Goal: Navigation & Orientation: Find specific page/section

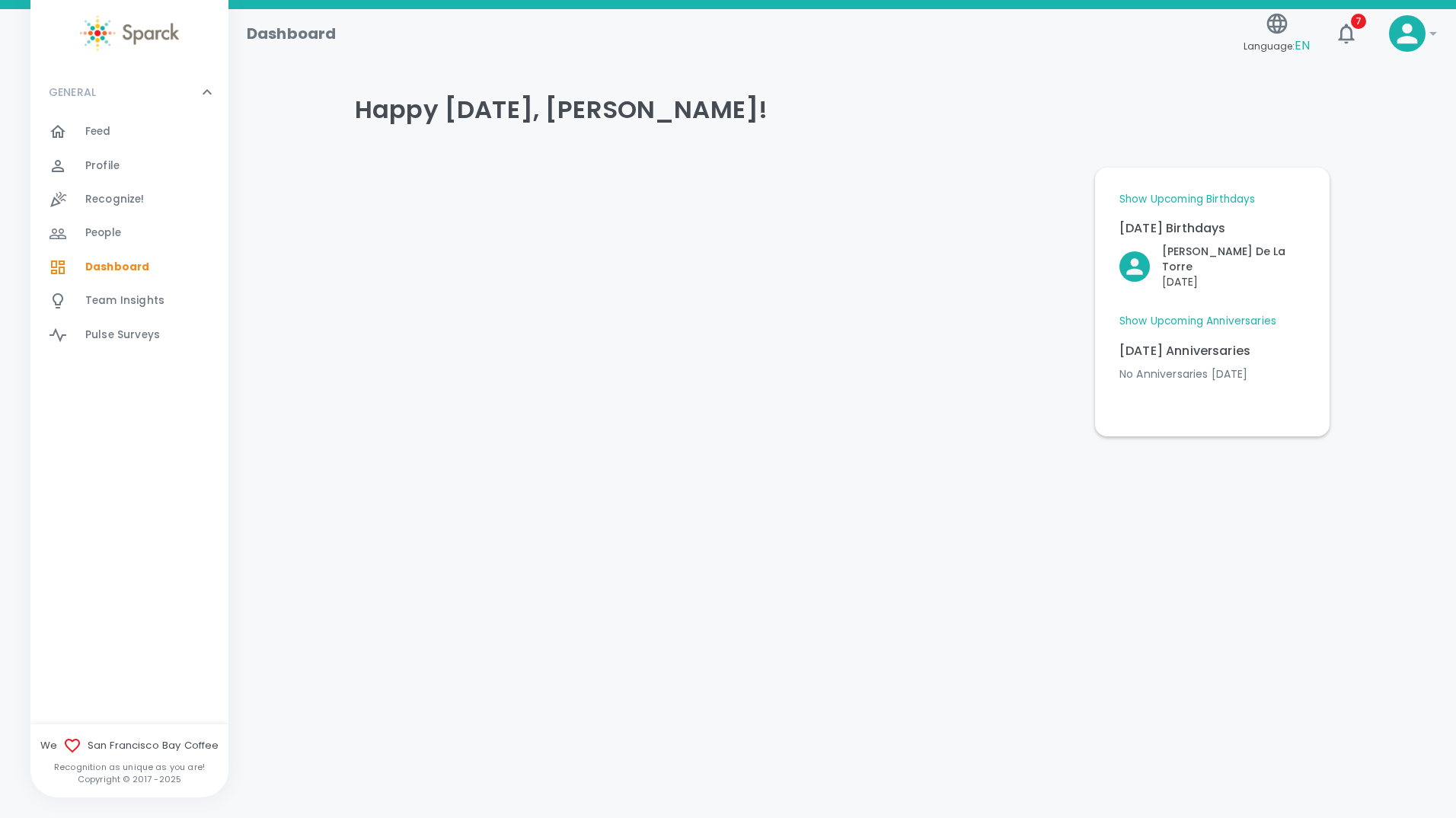
click at [1168, 195] on link "Show Upcoming Birthdays" at bounding box center [1187, 199] width 136 height 15
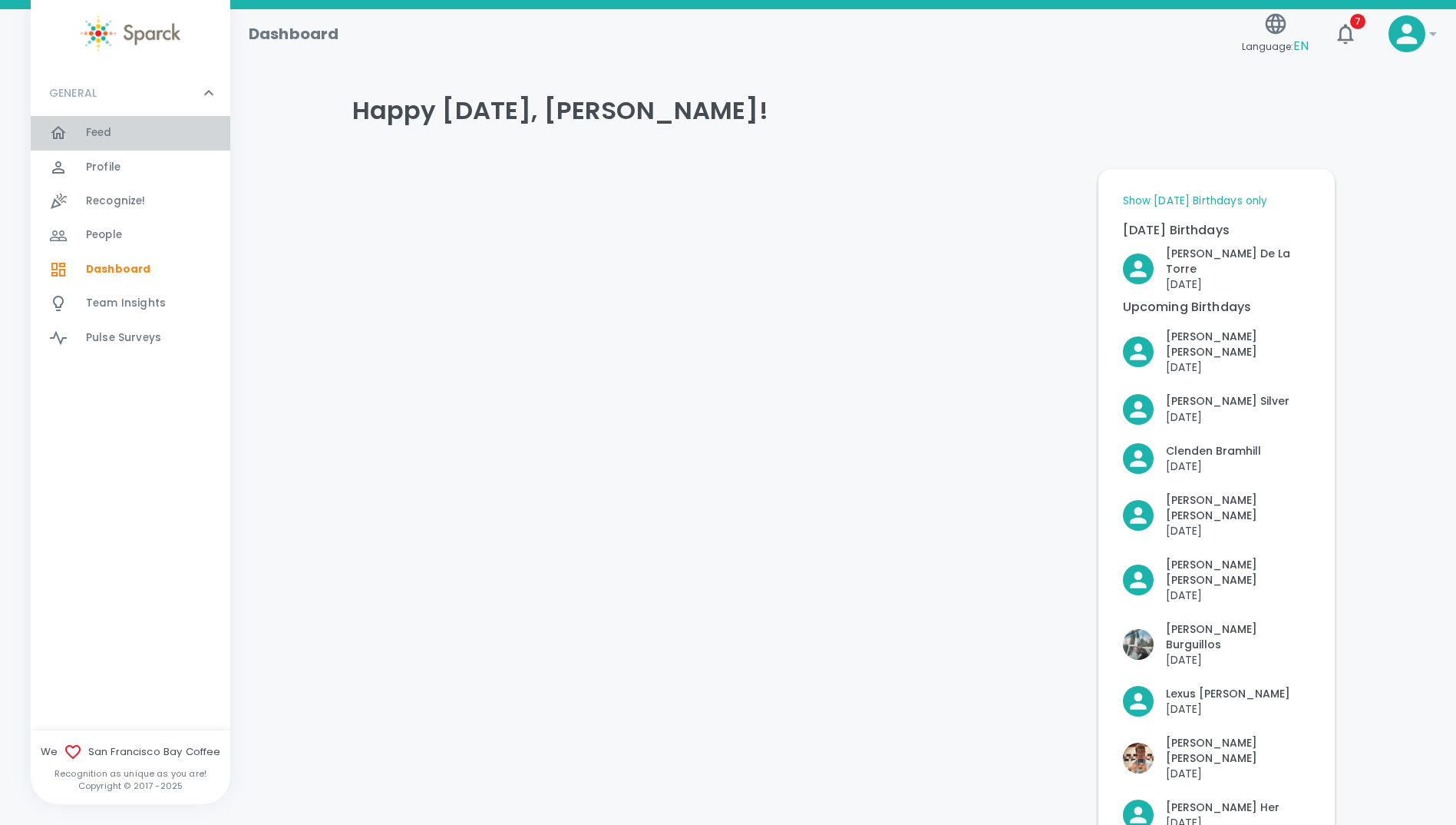
click at [99, 126] on span "Feed" at bounding box center [99, 132] width 26 height 15
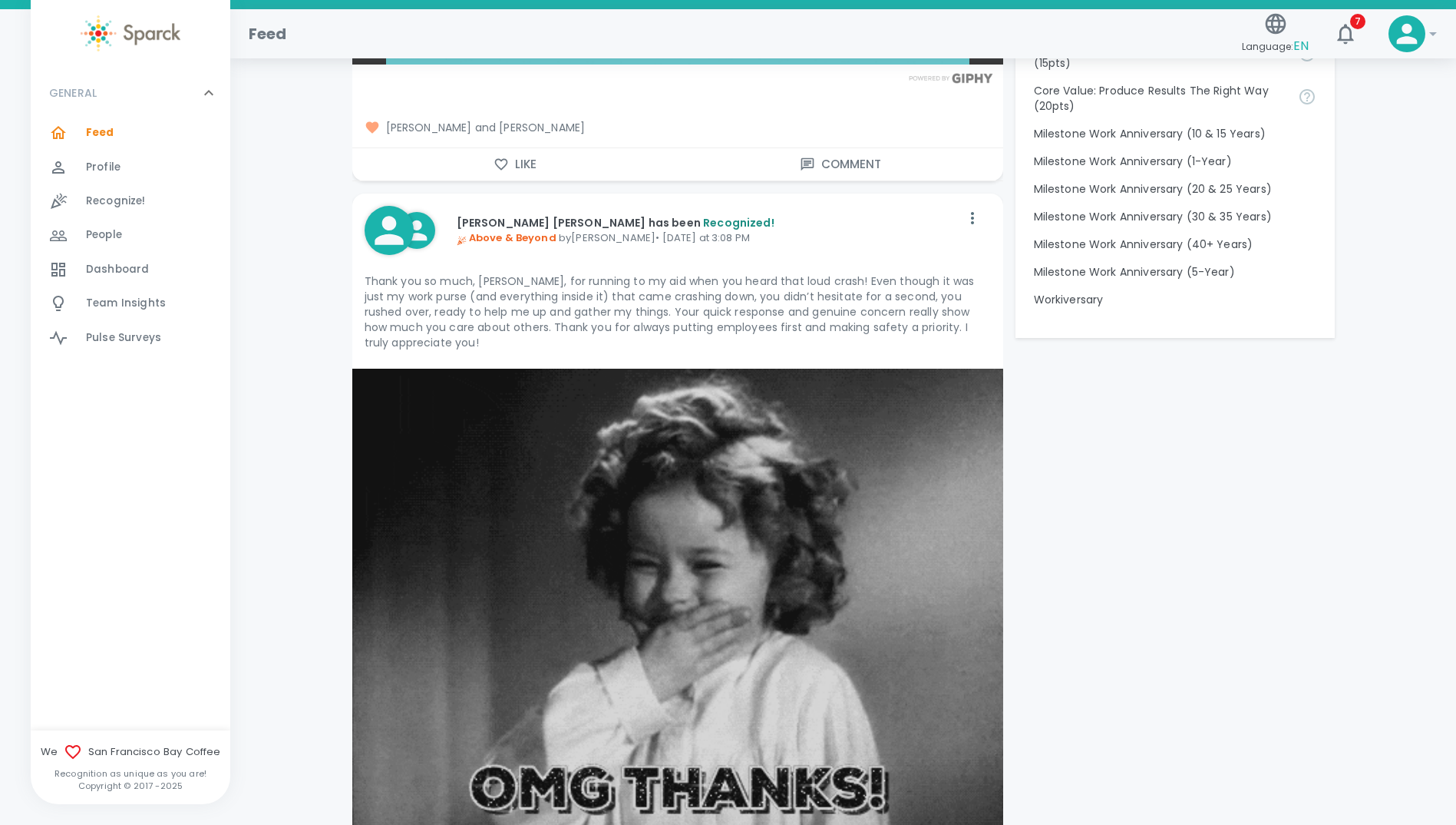
scroll to position [1536, 0]
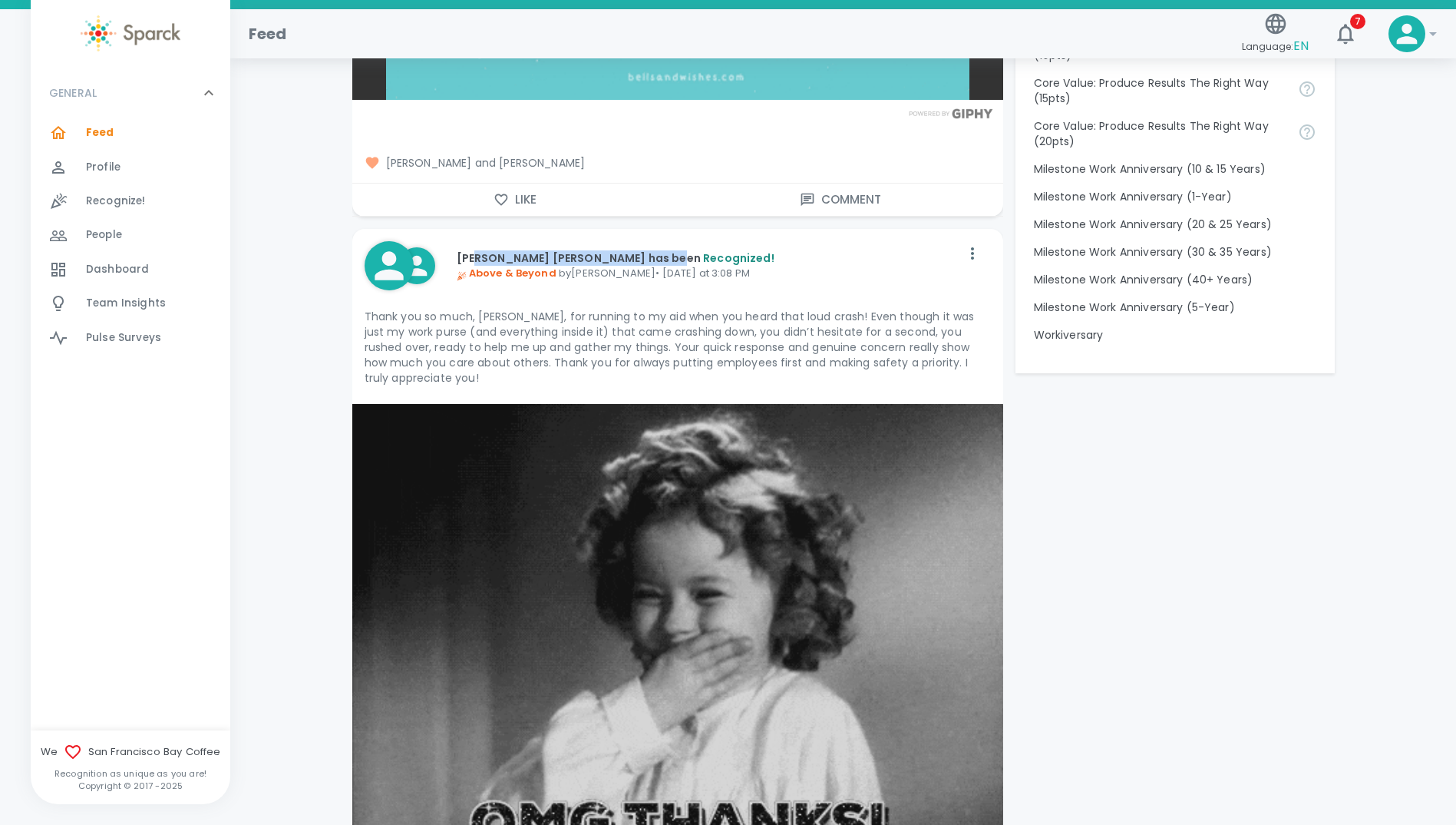
drag, startPoint x: 477, startPoint y: 254, endPoint x: 649, endPoint y: 256, distance: 172.0
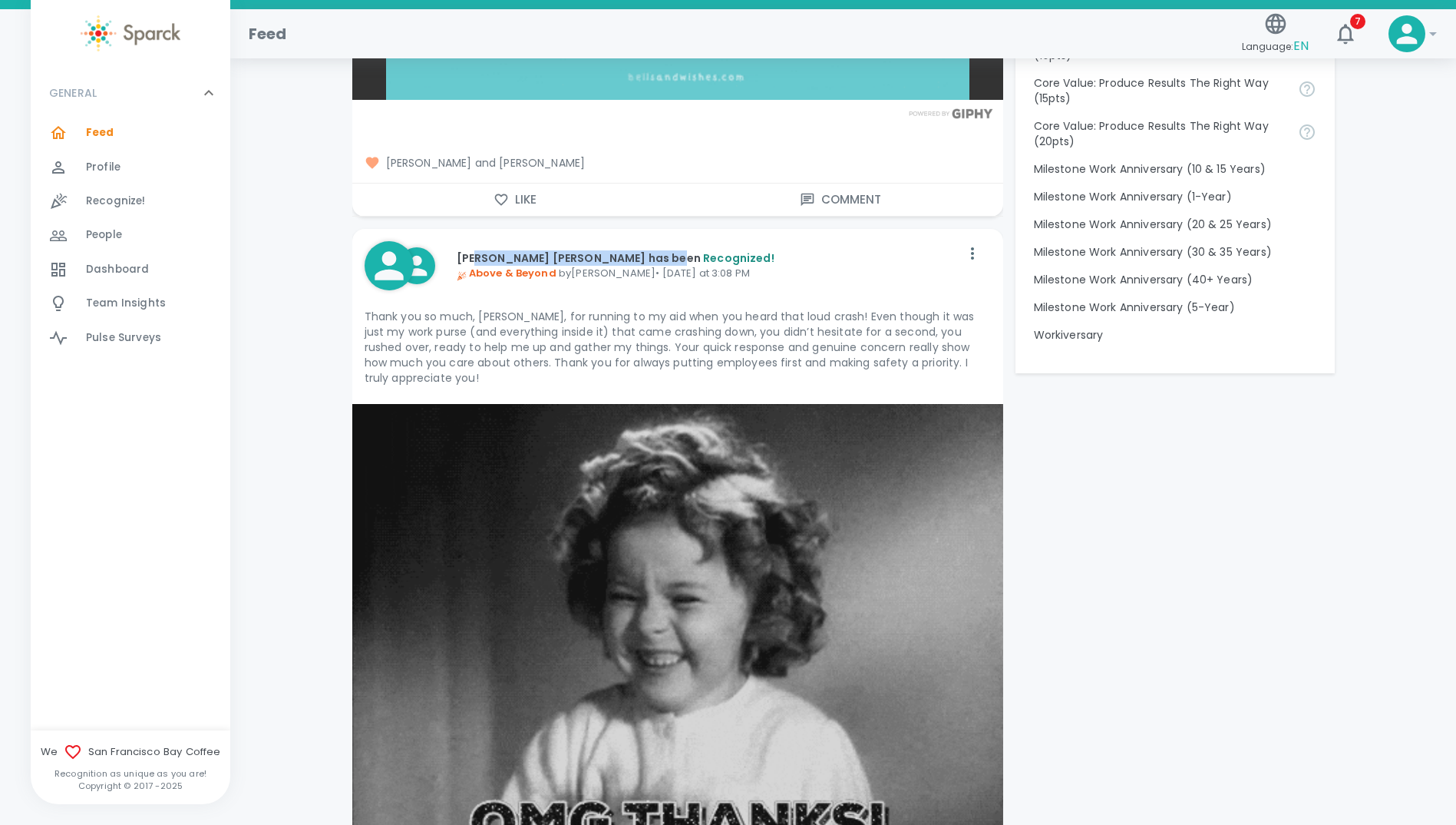
click at [649, 256] on p "[PERSON_NAME] [PERSON_NAME] has been Recognized!" at bounding box center [708, 258] width 504 height 15
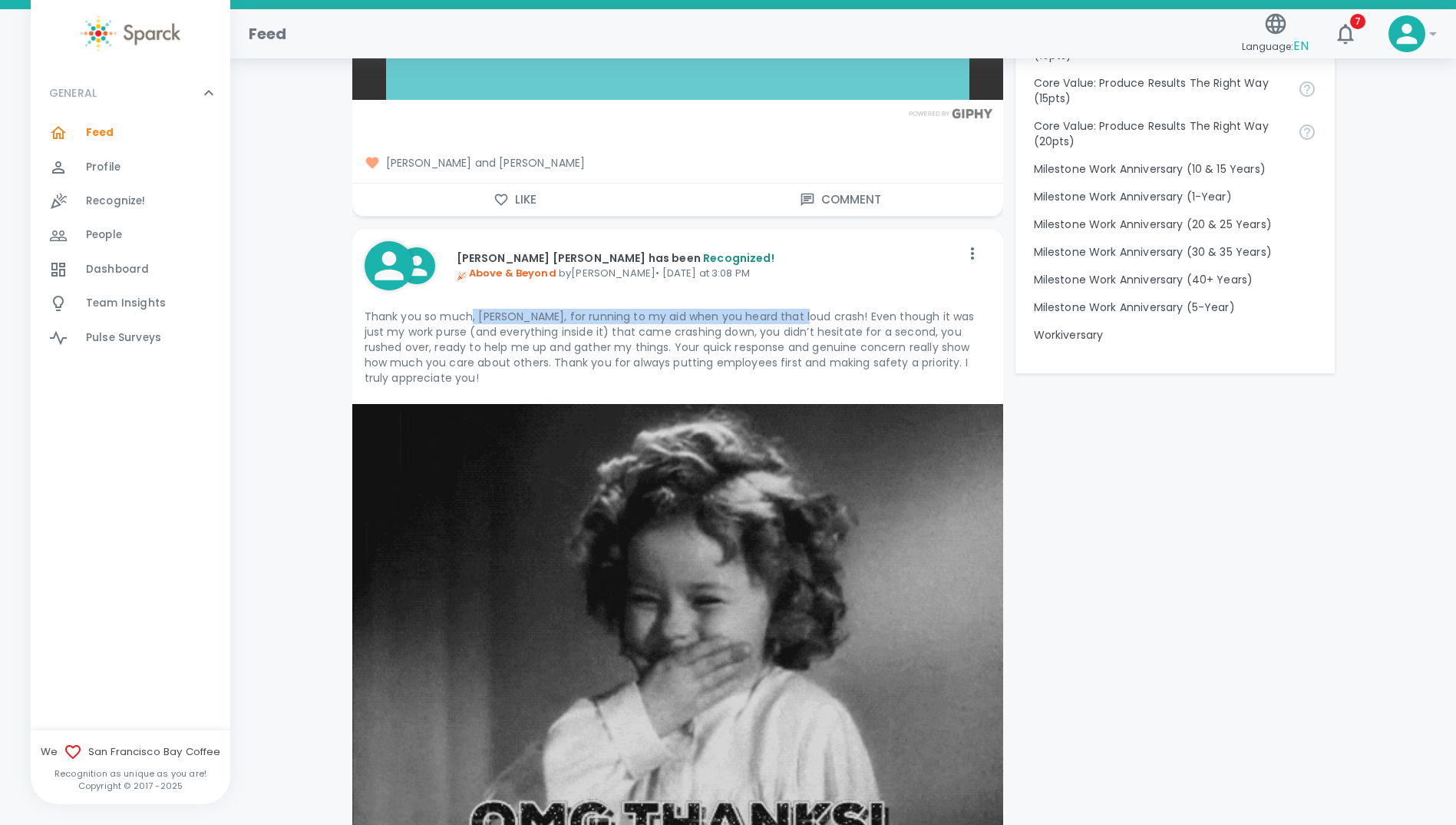
drag, startPoint x: 468, startPoint y: 315, endPoint x: 798, endPoint y: 318, distance: 330.0
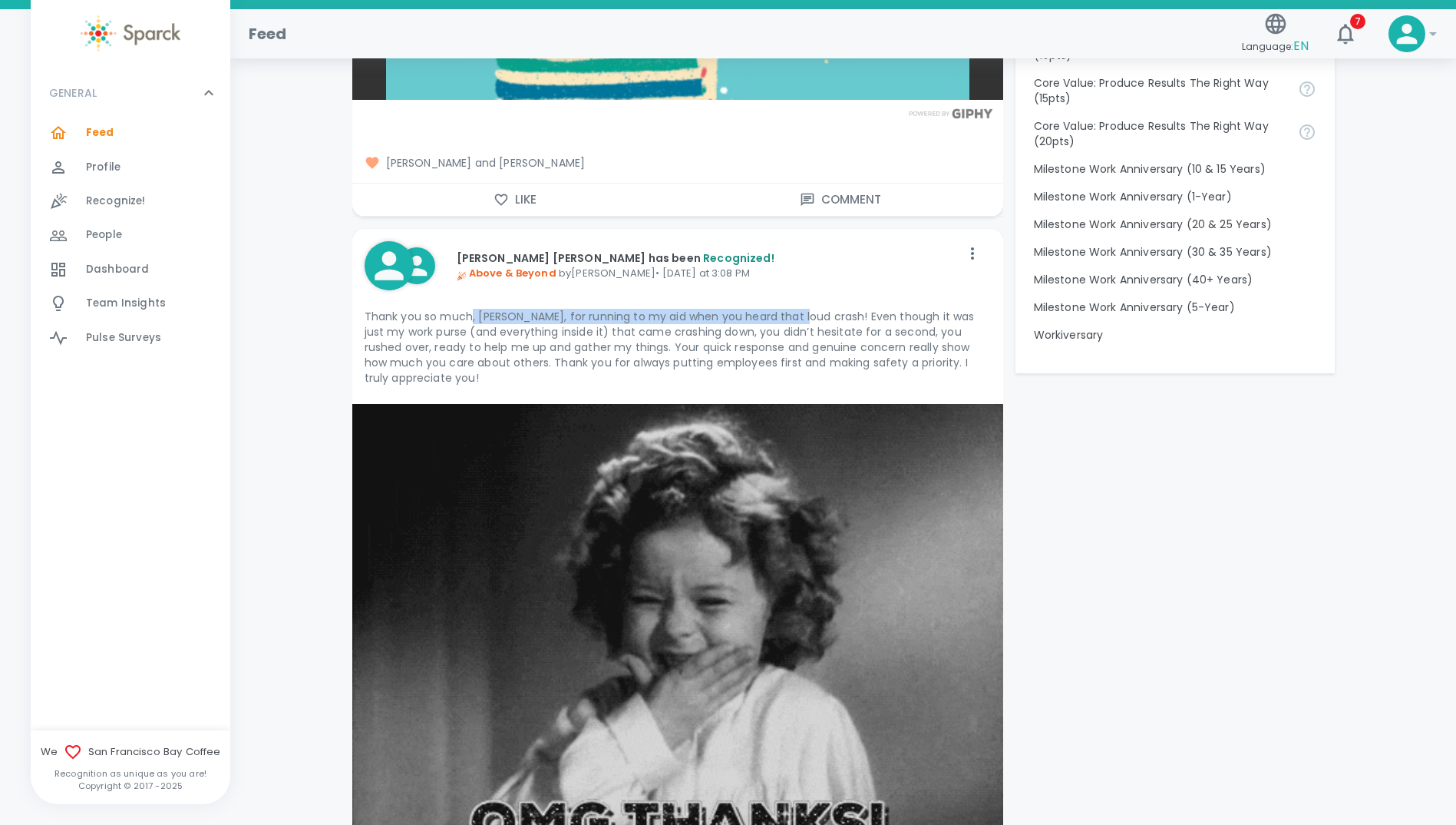
click at [798, 318] on p "Thank you so much, [PERSON_NAME], for running to my aid when you heard that lou…" at bounding box center [678, 347] width 627 height 77
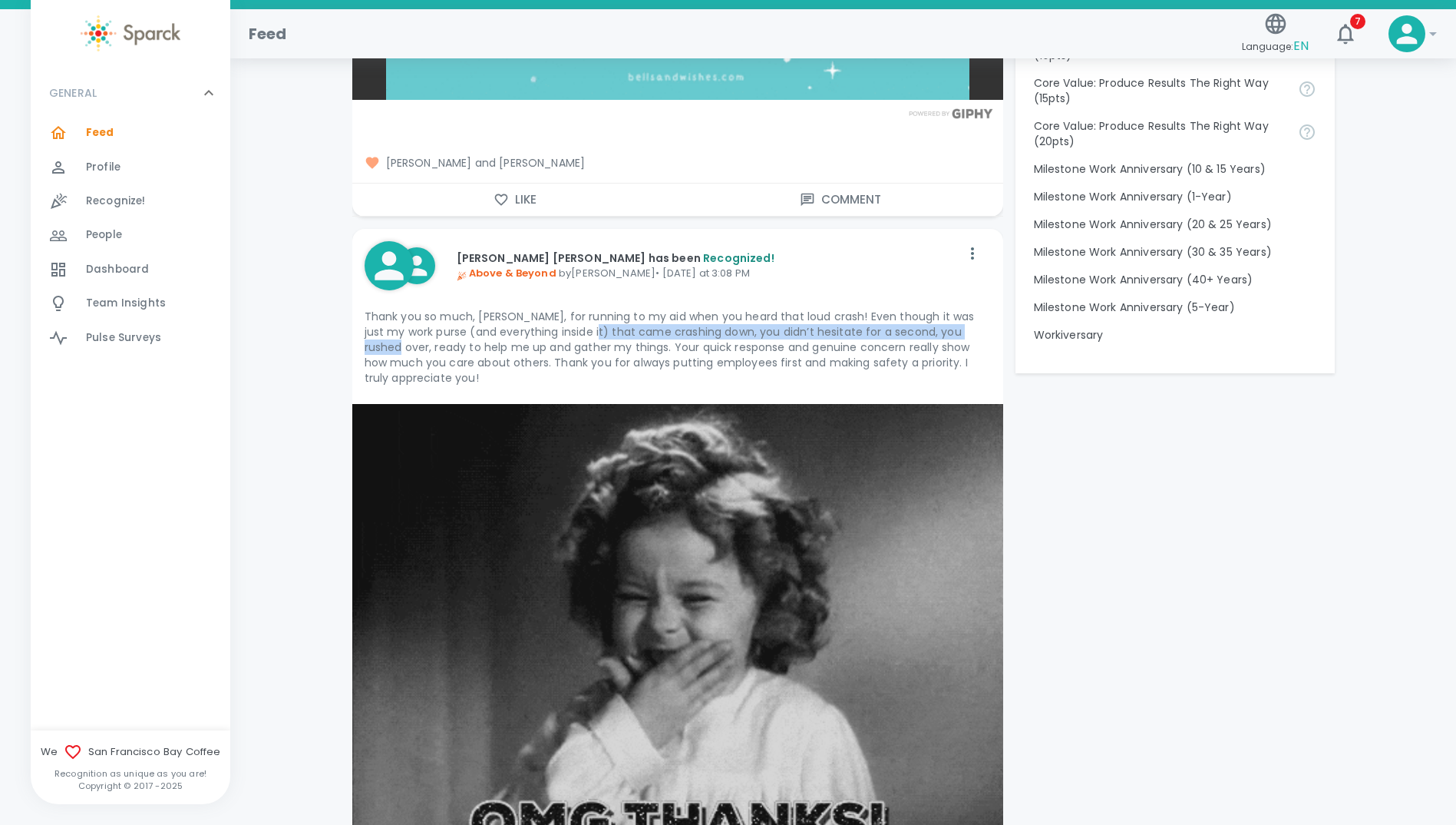
drag, startPoint x: 569, startPoint y: 332, endPoint x: 970, endPoint y: 336, distance: 401.0
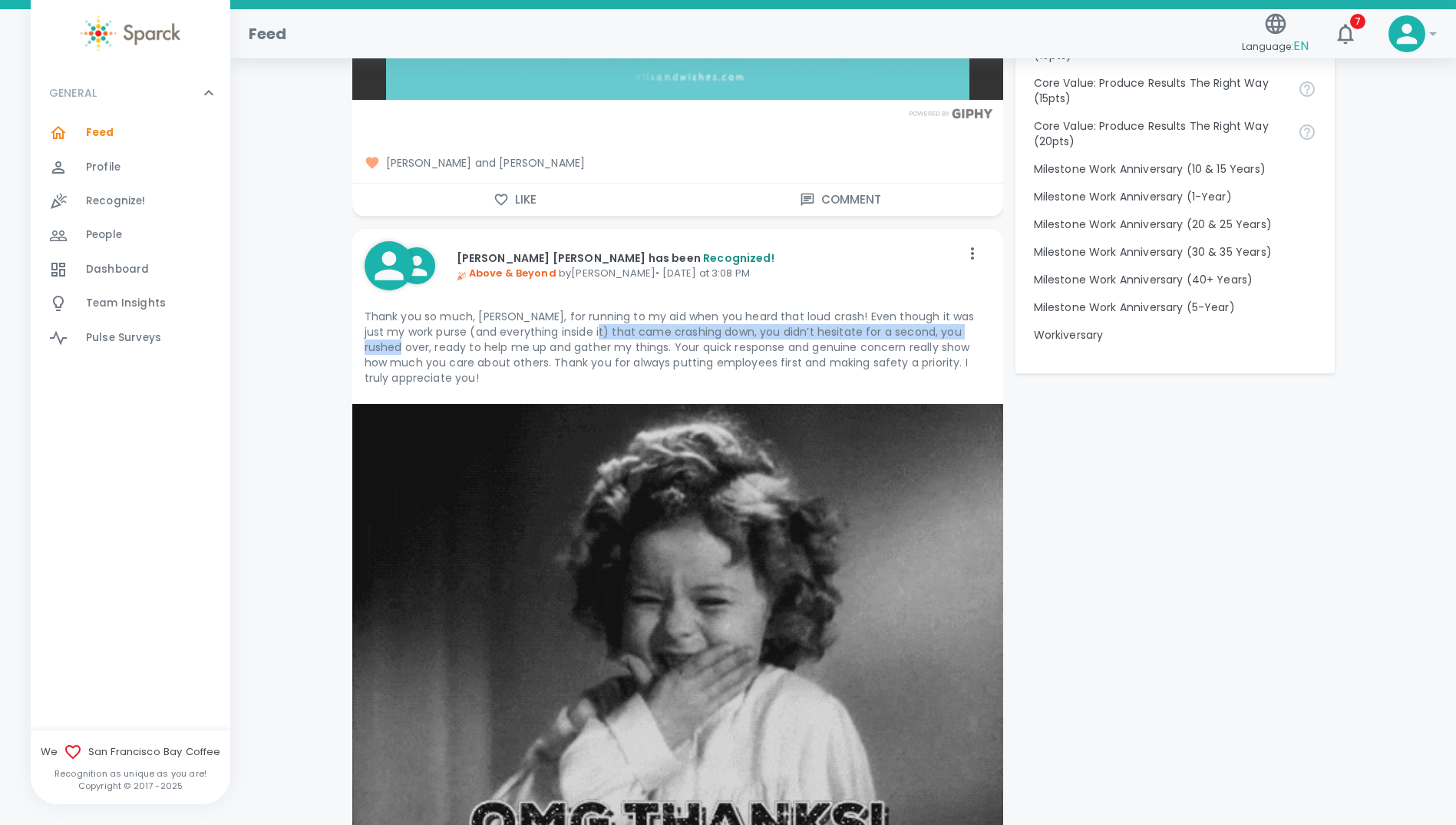
click at [970, 336] on p "Thank you so much, [PERSON_NAME], for running to my aid when you heard that lou…" at bounding box center [678, 347] width 627 height 77
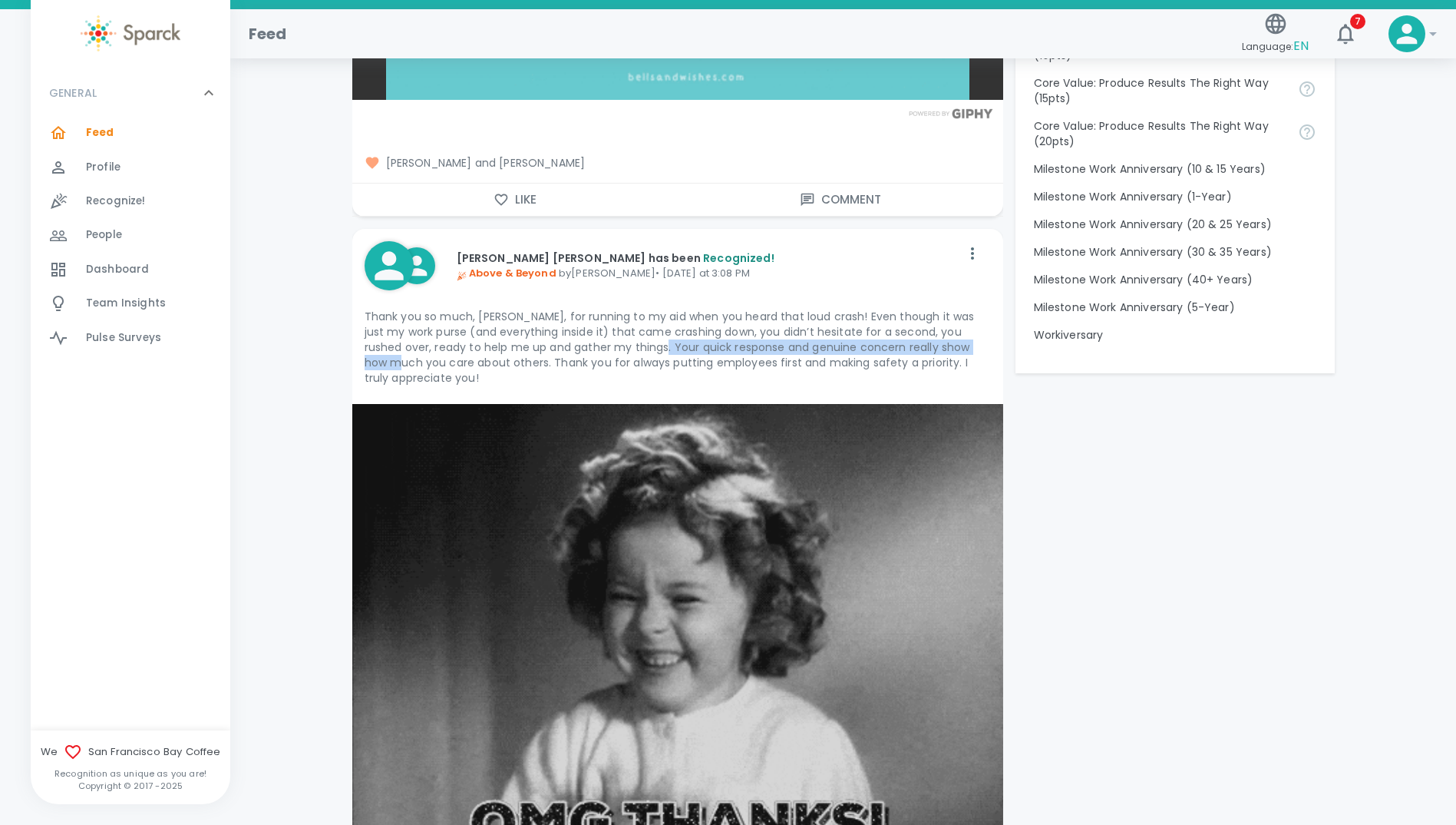
drag, startPoint x: 599, startPoint y: 348, endPoint x: 958, endPoint y: 350, distance: 359.0
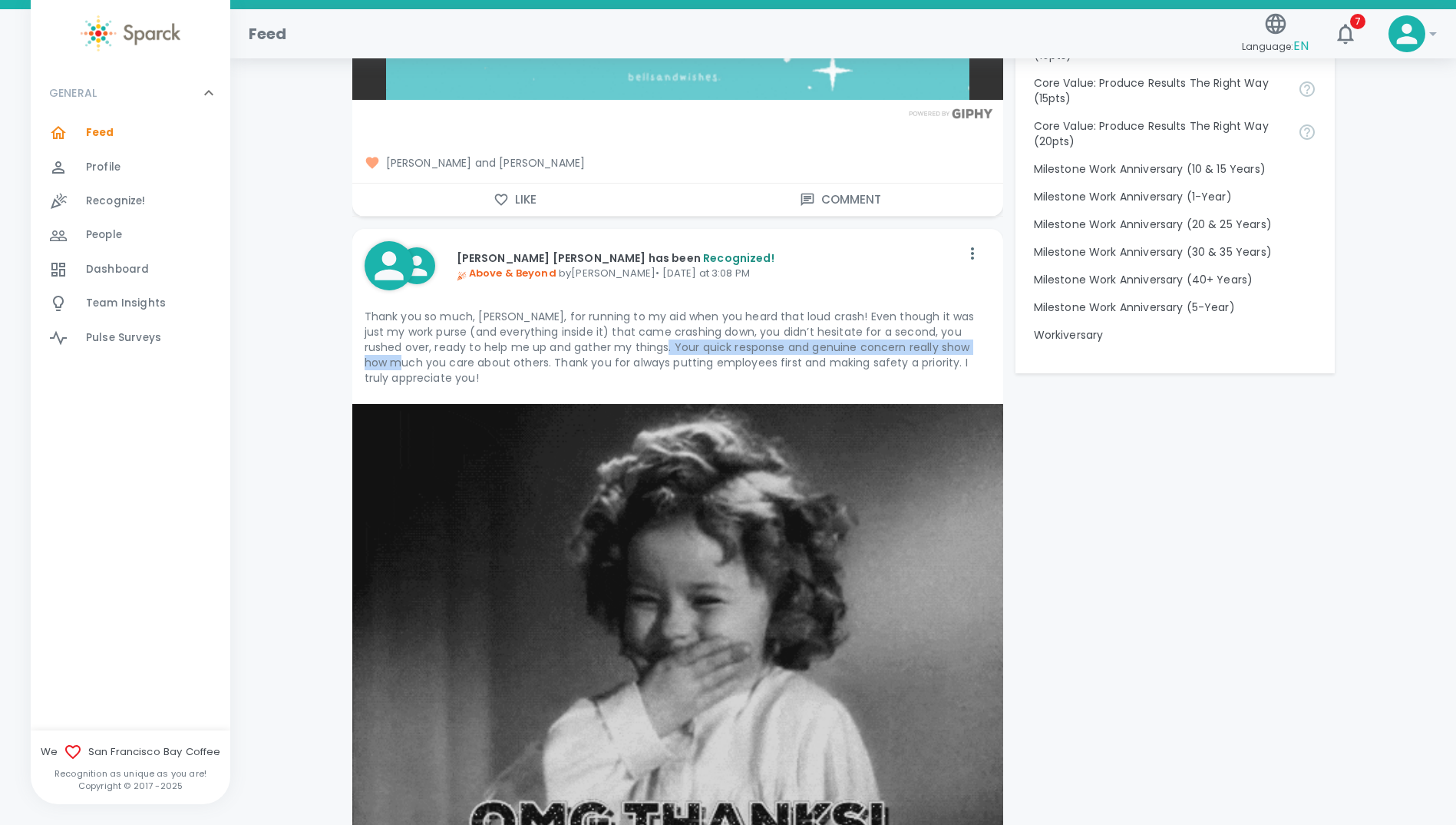
click at [958, 350] on p "Thank you so much, [PERSON_NAME], for running to my aid when you heard that lou…" at bounding box center [678, 347] width 627 height 77
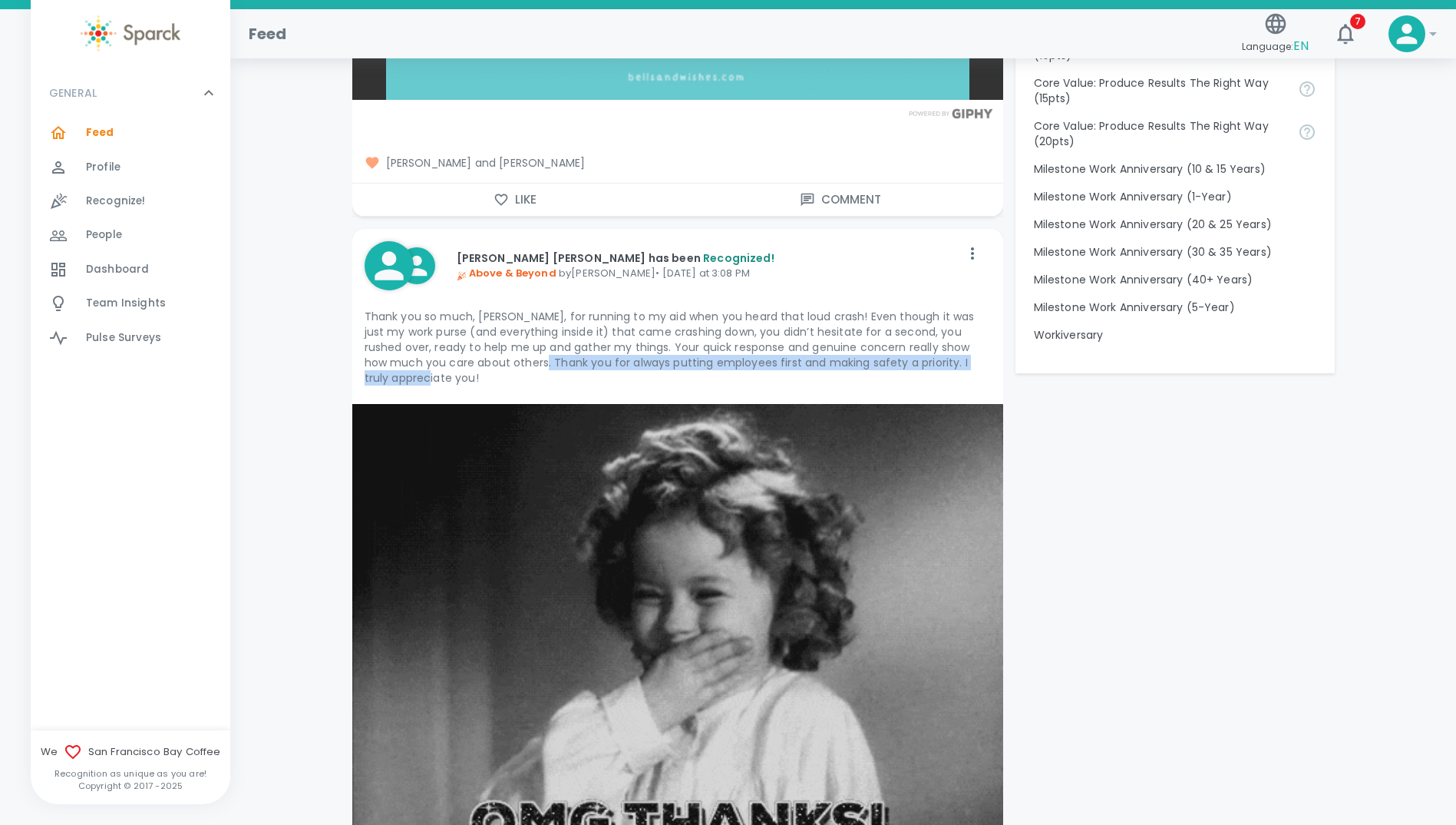
drag, startPoint x: 481, startPoint y: 360, endPoint x: 973, endPoint y: 365, distance: 492.0
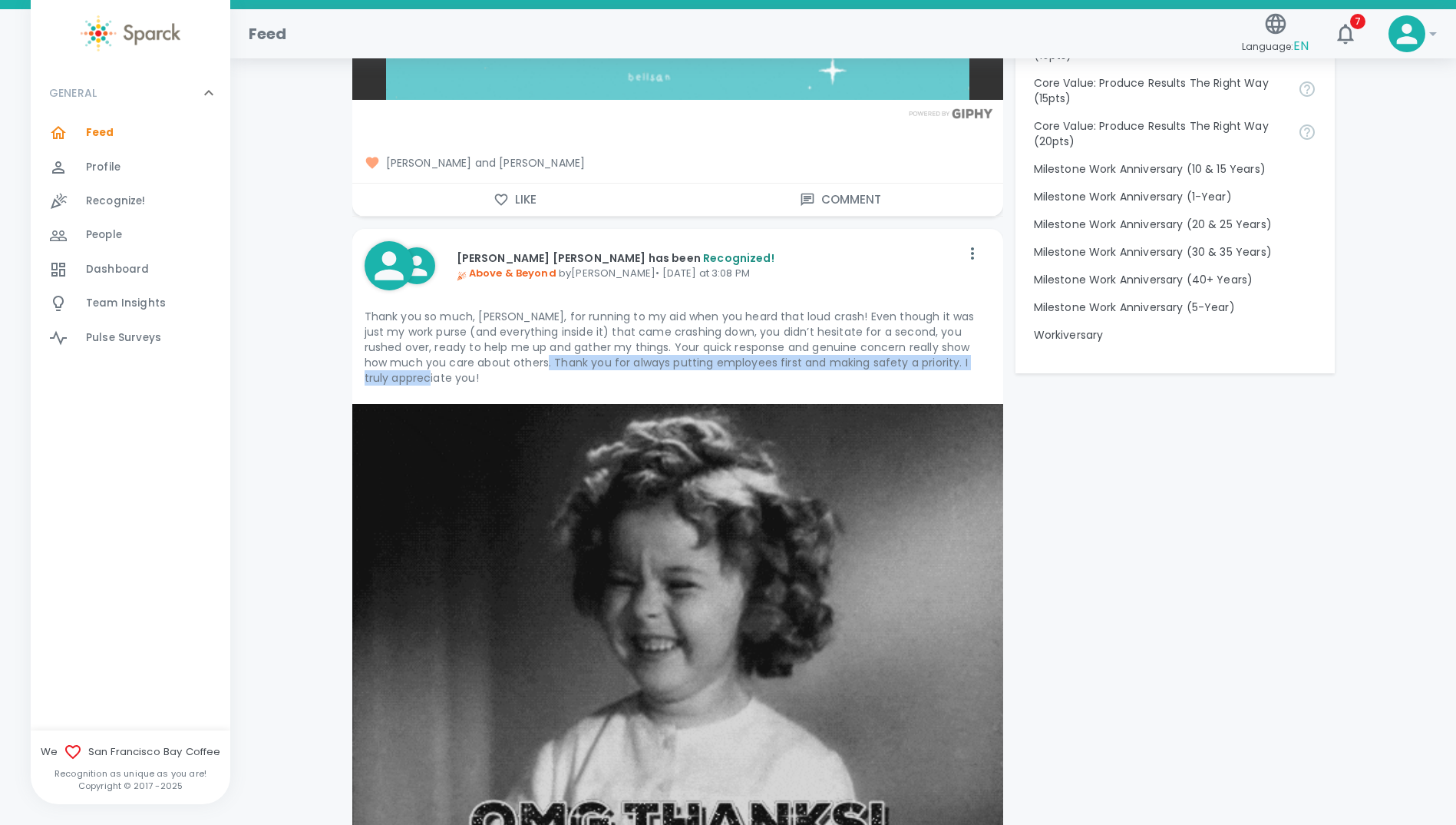
click at [973, 365] on p "Thank you so much, [PERSON_NAME], for running to my aid when you heard that lou…" at bounding box center [678, 347] width 627 height 77
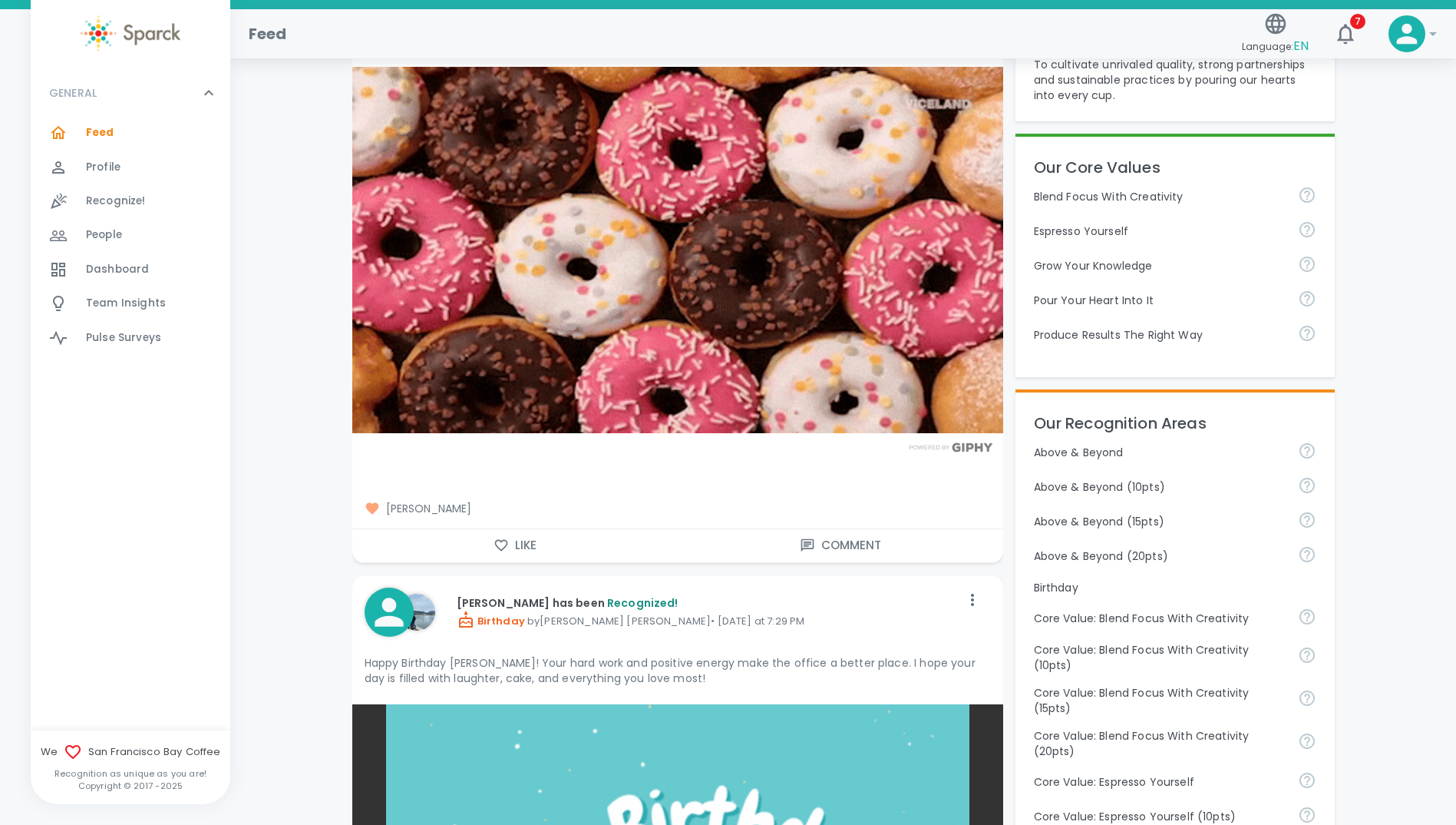
scroll to position [231, 0]
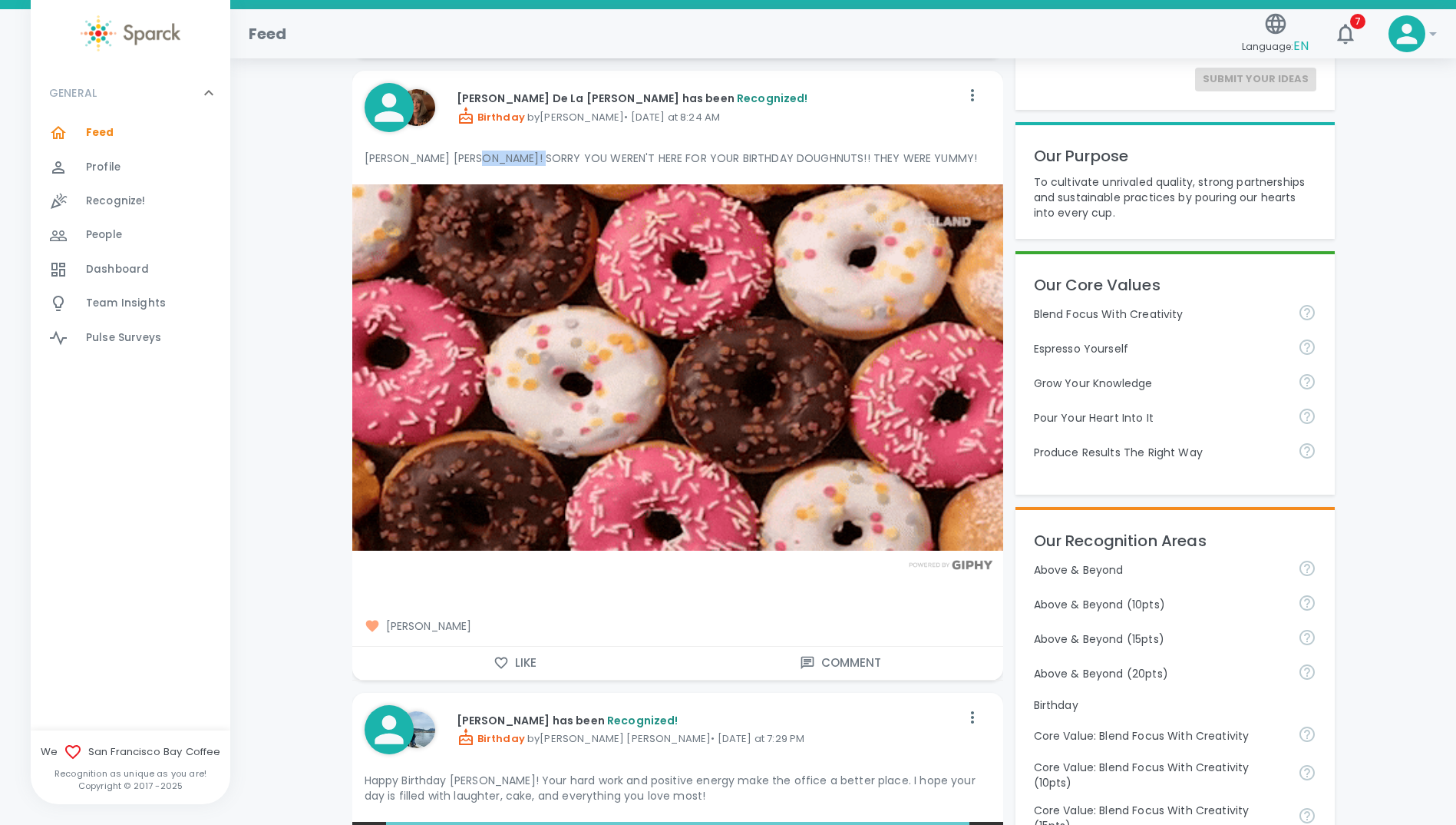
drag, startPoint x: 481, startPoint y: 159, endPoint x: 539, endPoint y: 159, distance: 58.0
click at [539, 159] on p "[PERSON_NAME] [PERSON_NAME]! SORRY YOU WEREN'T HERE FOR YOUR BIRTHDAY DOUGHNUTS…" at bounding box center [678, 158] width 627 height 15
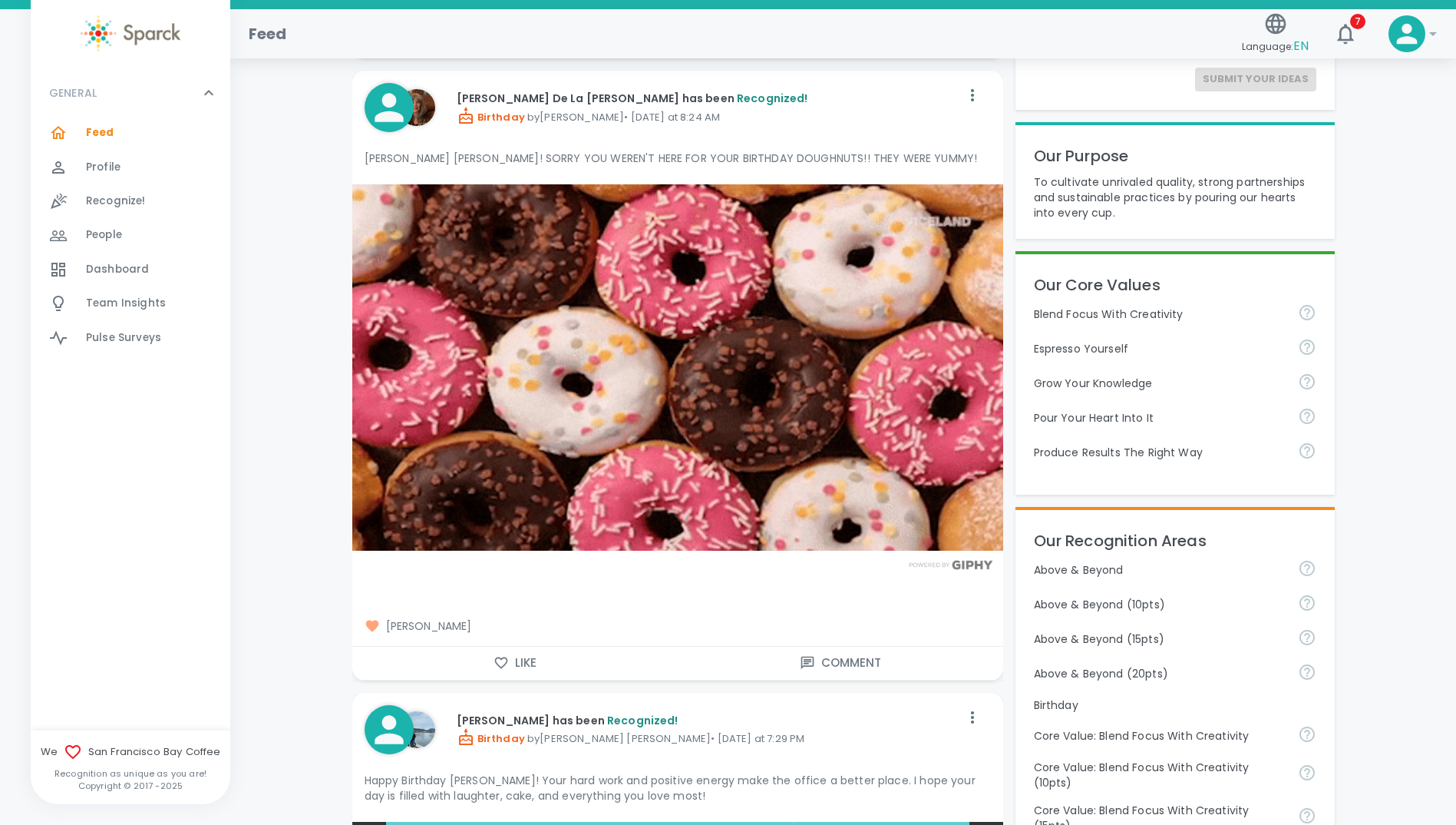
drag, startPoint x: 539, startPoint y: 159, endPoint x: 646, endPoint y: 160, distance: 107.0
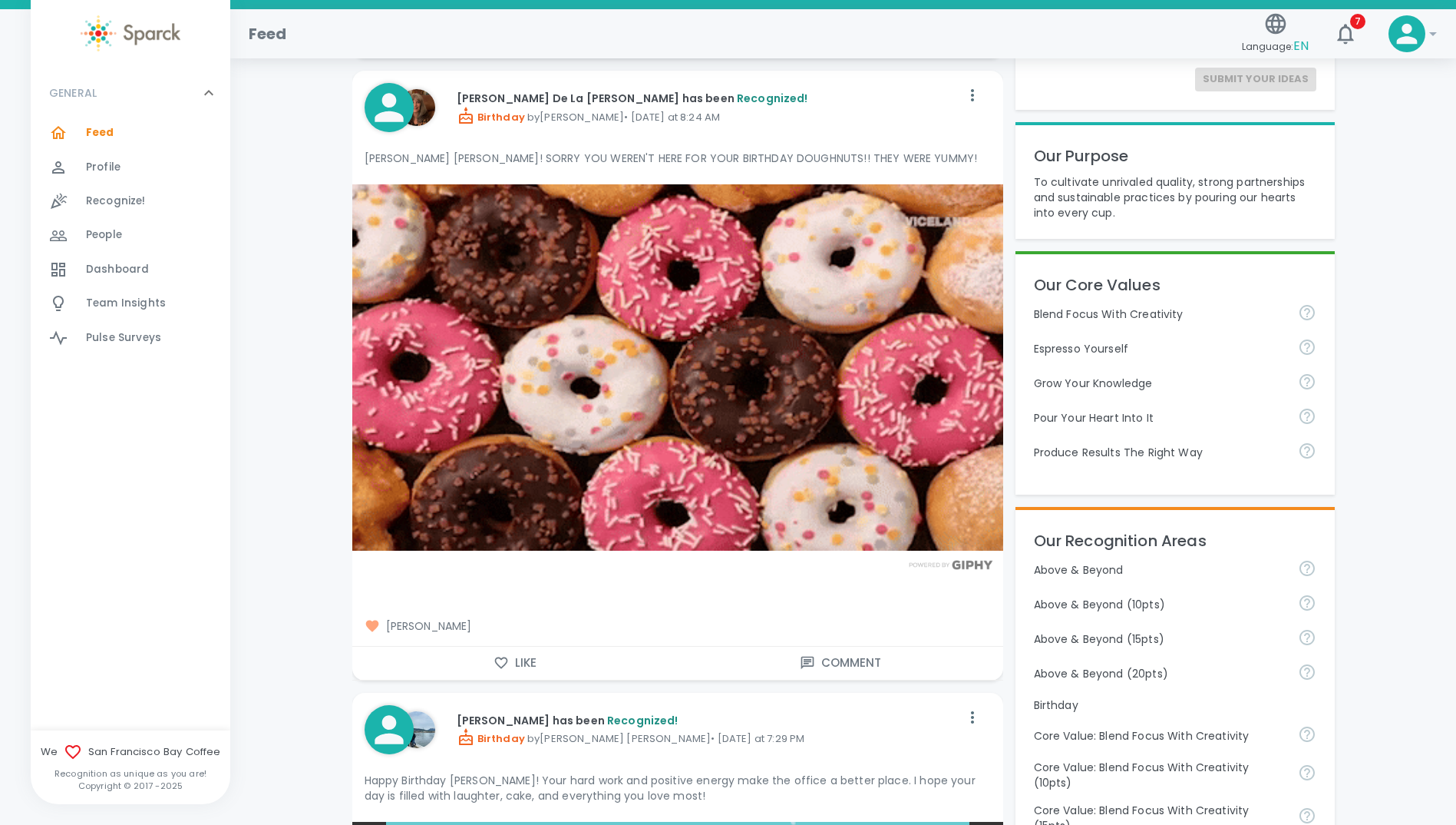
click at [646, 160] on p "[PERSON_NAME] [PERSON_NAME]! SORRY YOU WEREN'T HERE FOR YOUR BIRTHDAY DOUGHNUTS…" at bounding box center [678, 158] width 627 height 15
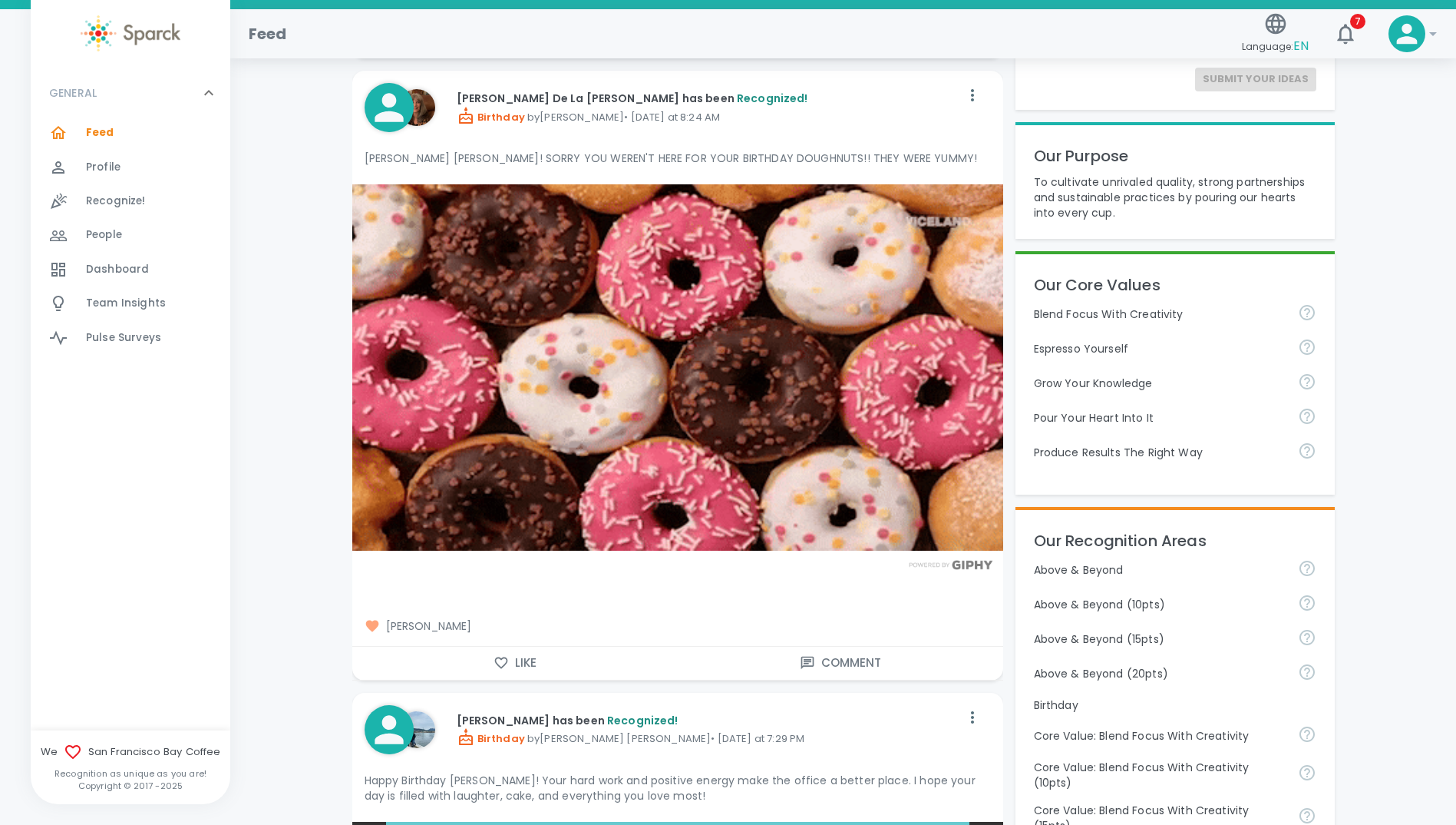
drag, startPoint x: 646, startPoint y: 160, endPoint x: 753, endPoint y: 169, distance: 107.4
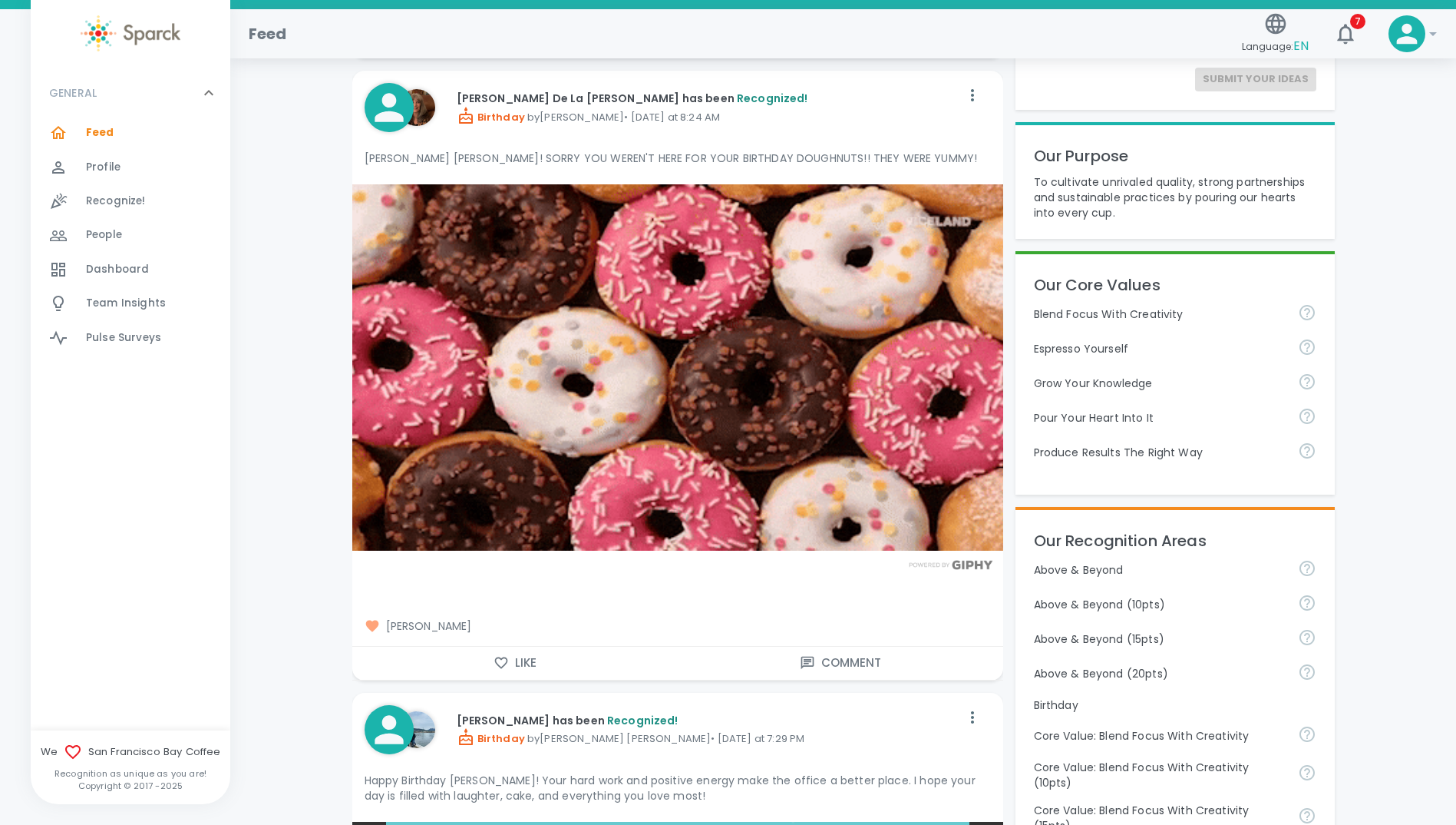
click at [753, 169] on div "[PERSON_NAME] [PERSON_NAME]! SORRY YOU WEREN'T HERE FOR YOUR BIRTHDAY DOUGHNUTS…" at bounding box center [678, 158] width 627 height 27
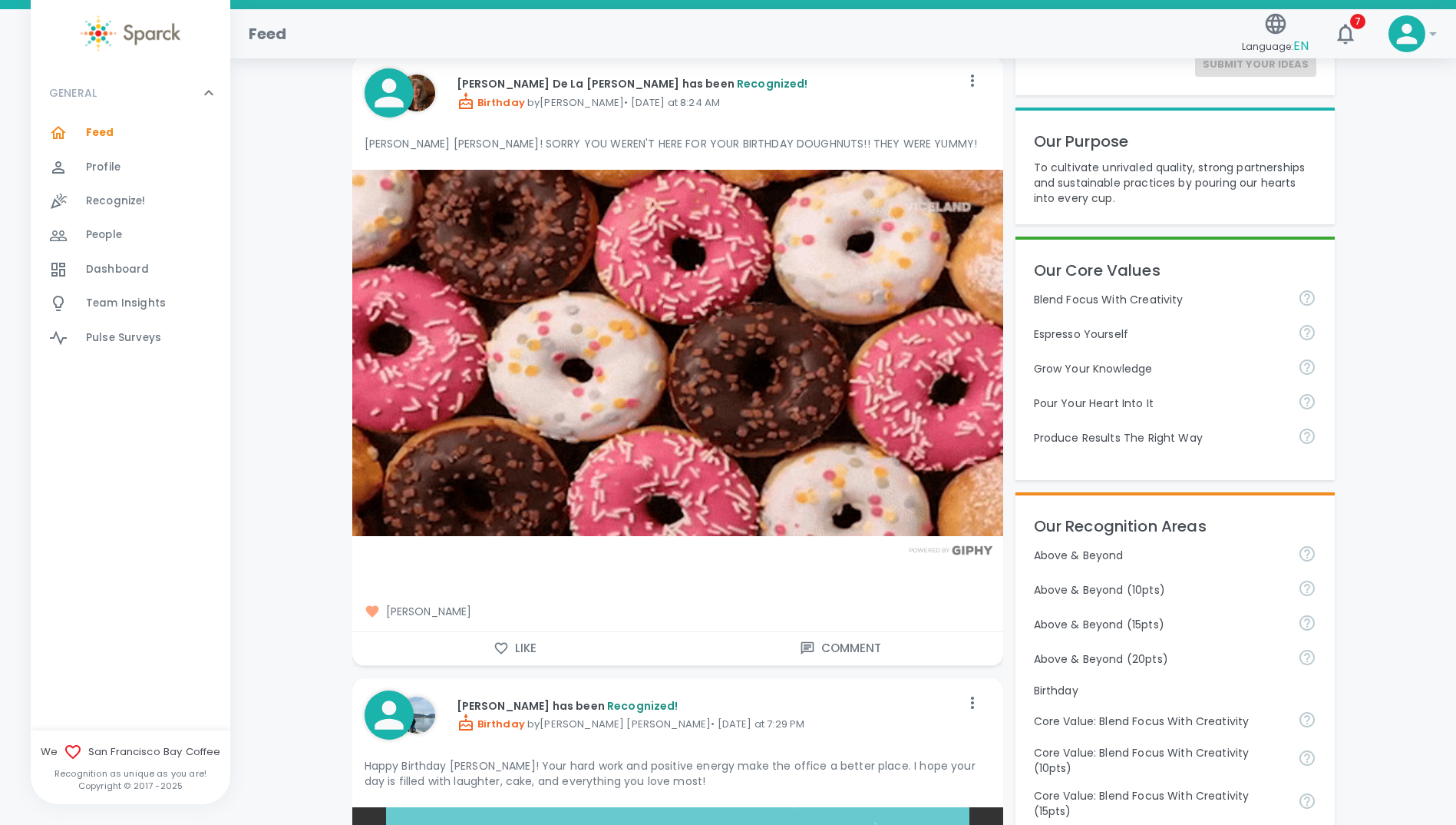
scroll to position [0, 0]
